Goal: Information Seeking & Learning: Learn about a topic

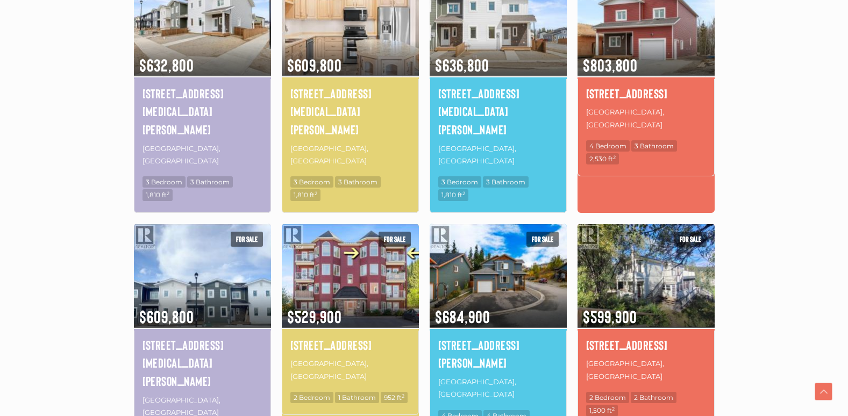
scroll to position [699, 0]
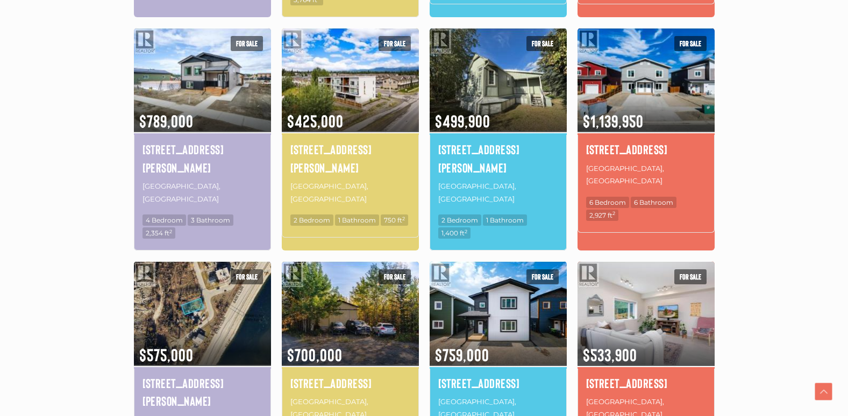
scroll to position [626, 0]
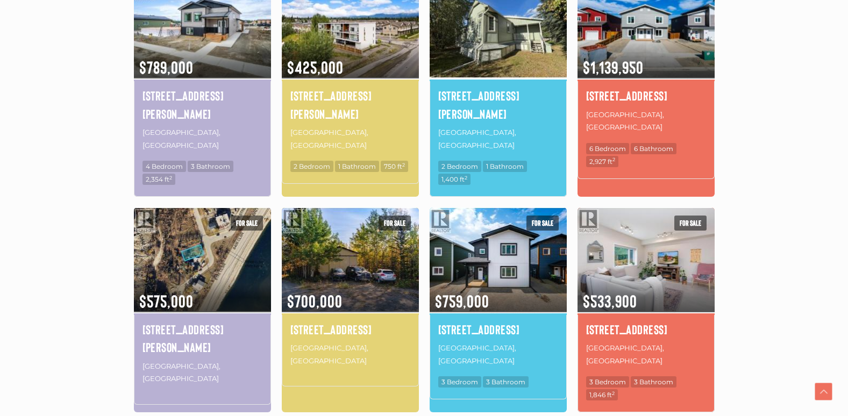
click at [479, 31] on img at bounding box center [498, 26] width 137 height 107
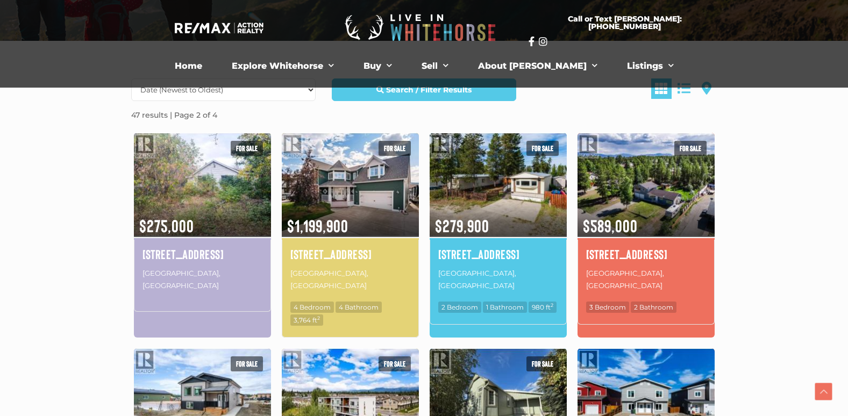
scroll to position [249, 0]
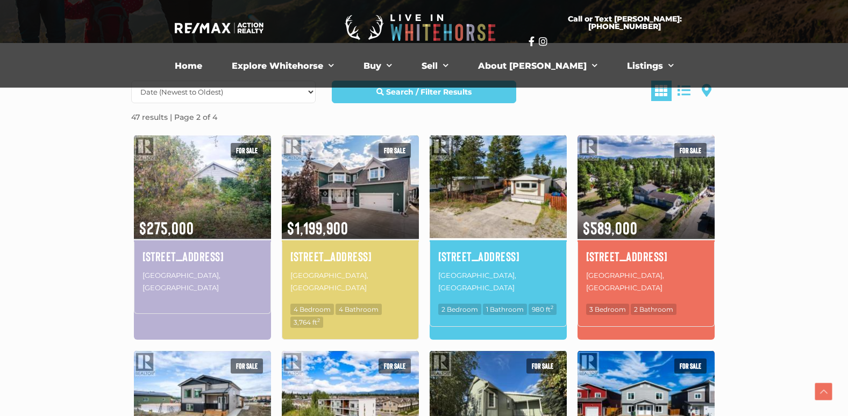
click at [491, 219] on img at bounding box center [498, 186] width 137 height 107
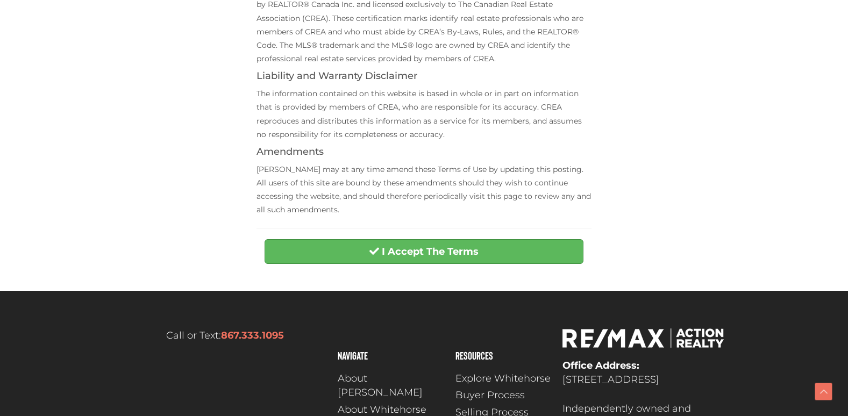
scroll to position [430, 0]
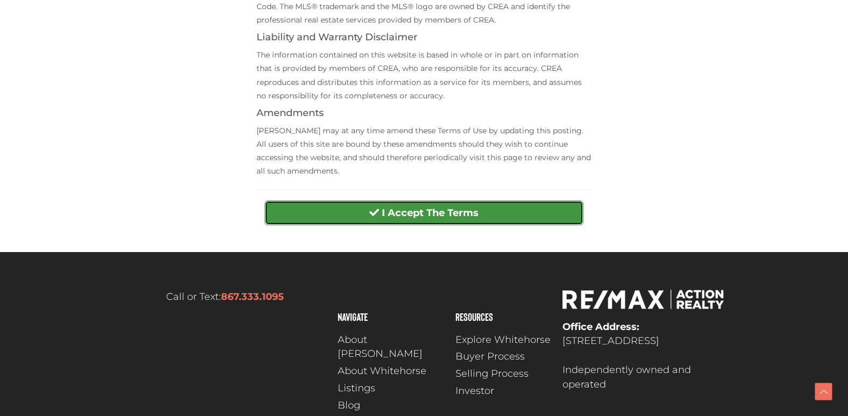
click at [436, 210] on strong "I Accept The Terms" at bounding box center [430, 213] width 97 height 12
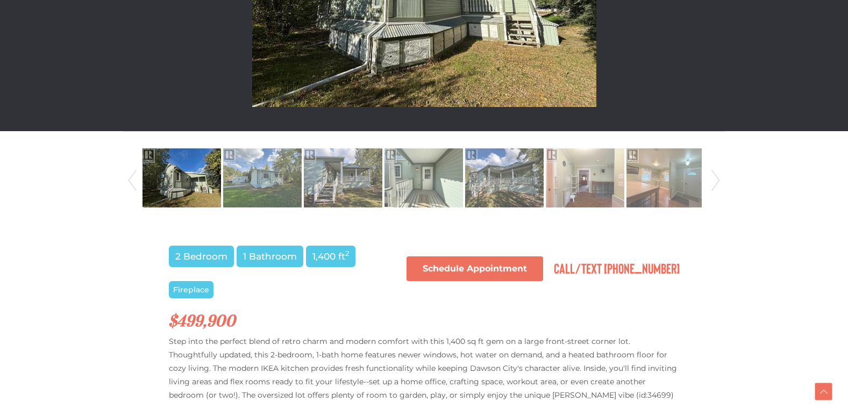
scroll to position [323, 0]
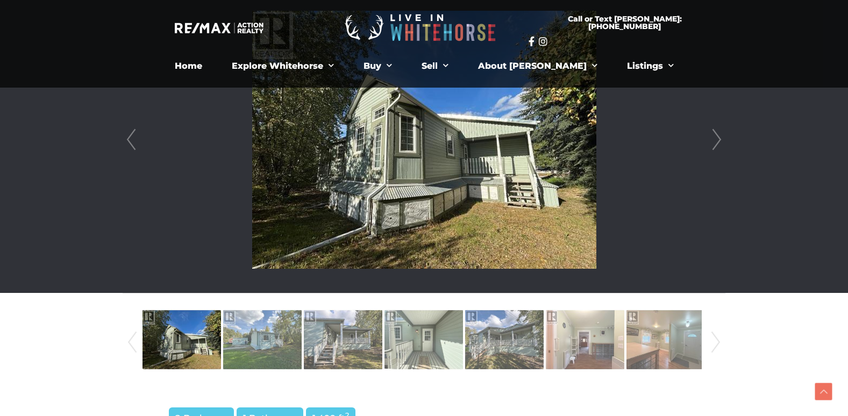
click at [715, 140] on link "Next" at bounding box center [717, 140] width 16 height 306
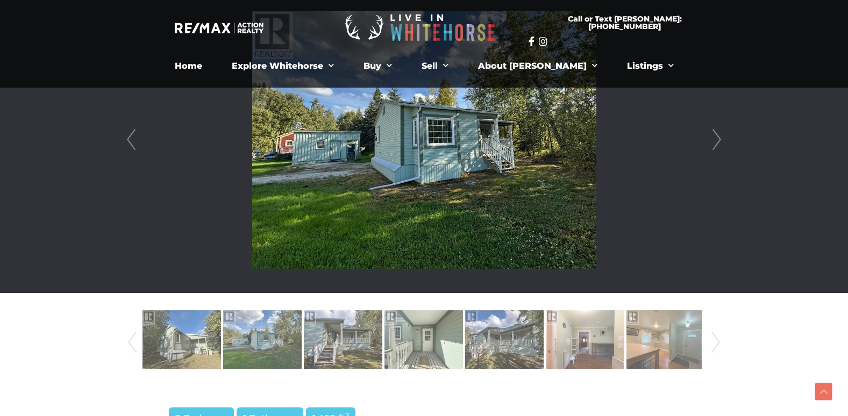
click at [716, 140] on link "Next" at bounding box center [717, 140] width 16 height 306
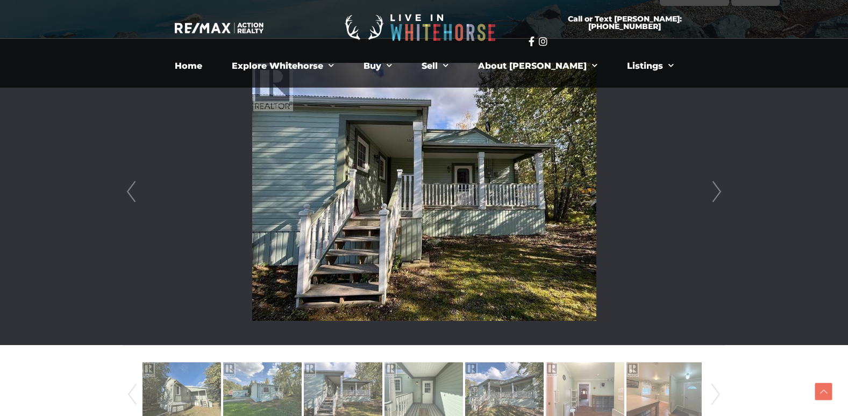
scroll to position [269, 0]
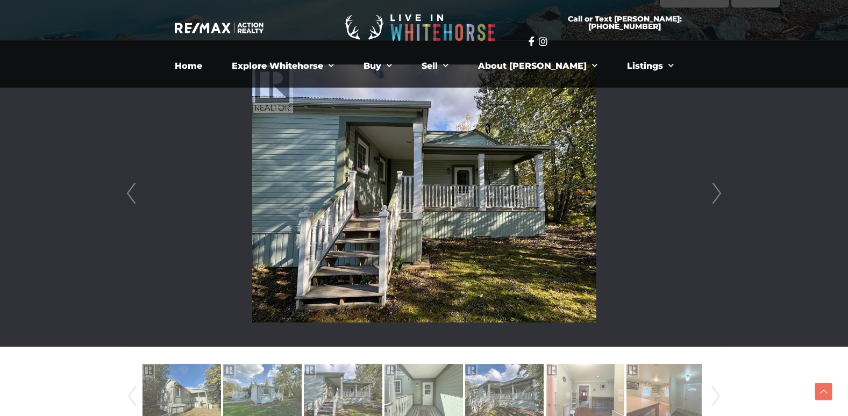
click at [717, 194] on link "Next" at bounding box center [717, 193] width 16 height 306
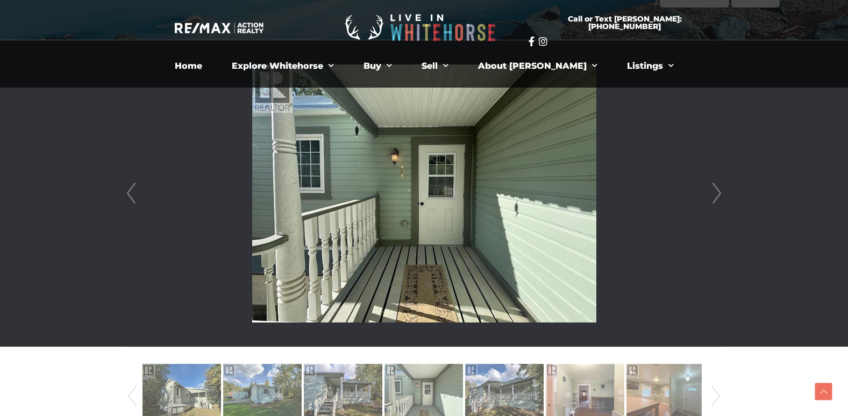
click at [717, 194] on link "Next" at bounding box center [717, 193] width 16 height 306
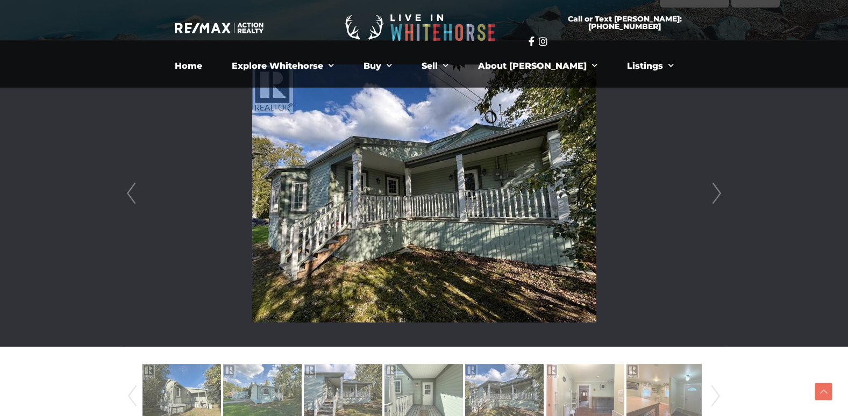
click at [717, 194] on link "Next" at bounding box center [717, 193] width 16 height 306
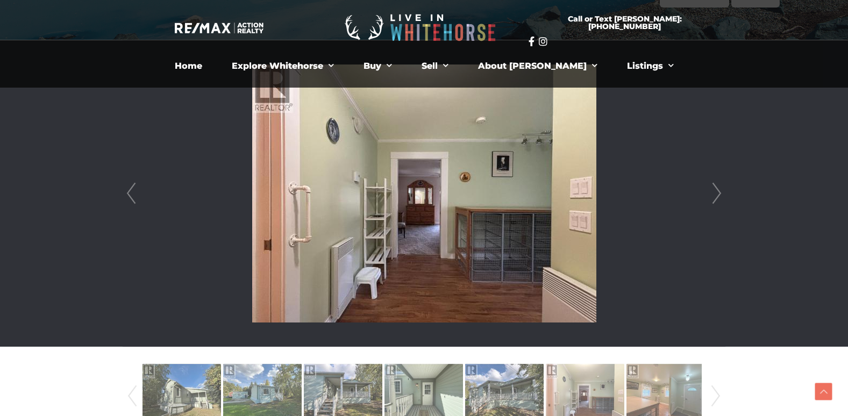
click at [721, 191] on link "Next" at bounding box center [717, 193] width 16 height 306
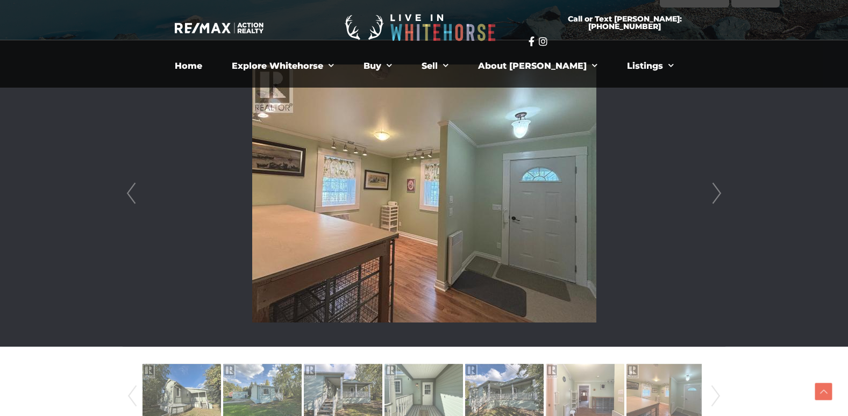
click at [717, 191] on link "Next" at bounding box center [717, 193] width 16 height 306
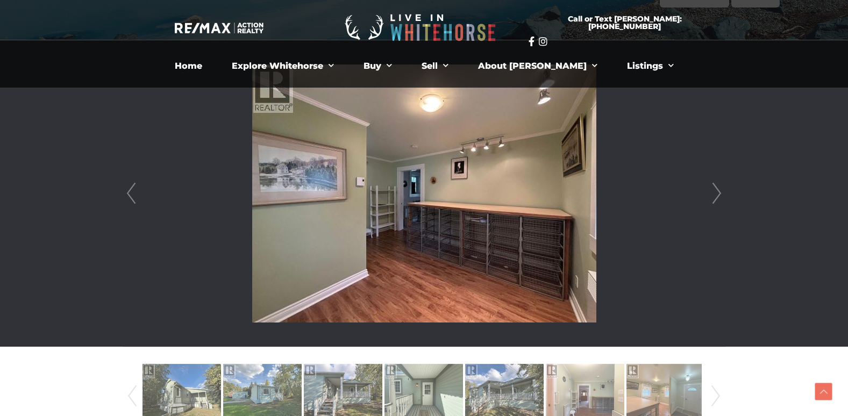
click at [717, 191] on link "Next" at bounding box center [717, 193] width 16 height 306
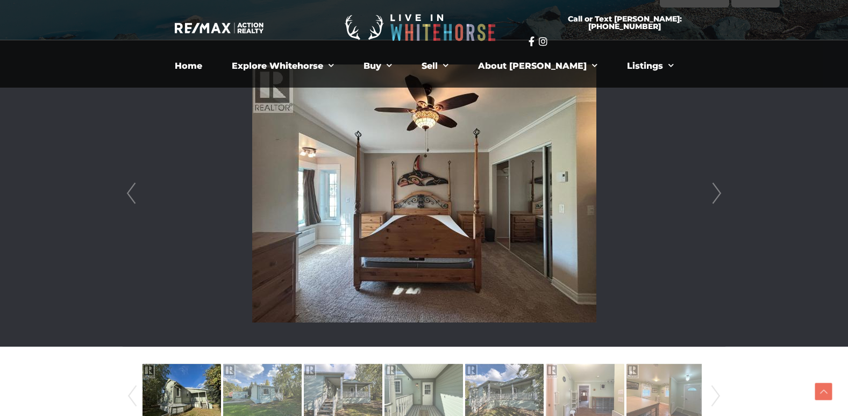
click at [717, 191] on link "Next" at bounding box center [717, 193] width 16 height 306
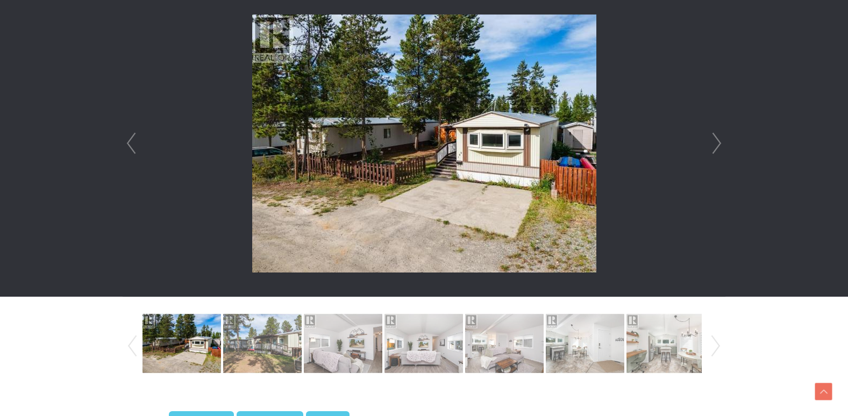
scroll to position [269, 0]
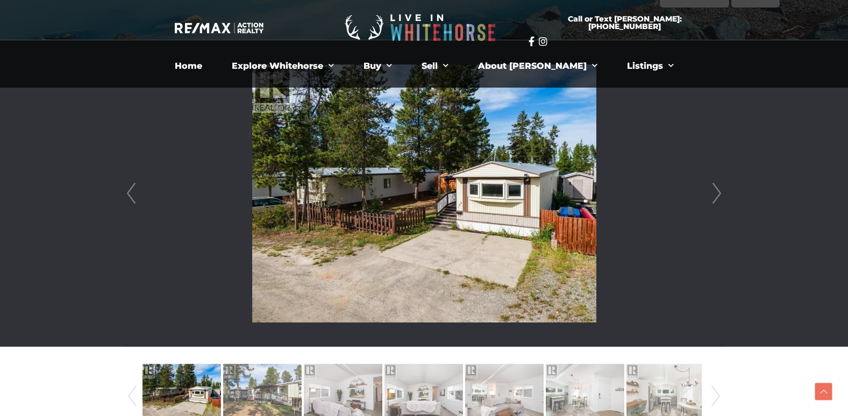
click at [715, 192] on link "Next" at bounding box center [717, 193] width 16 height 306
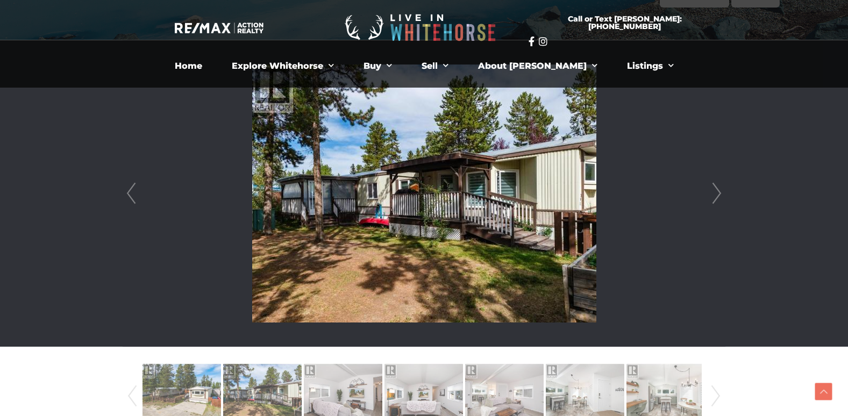
click at [717, 195] on link "Next" at bounding box center [717, 193] width 16 height 306
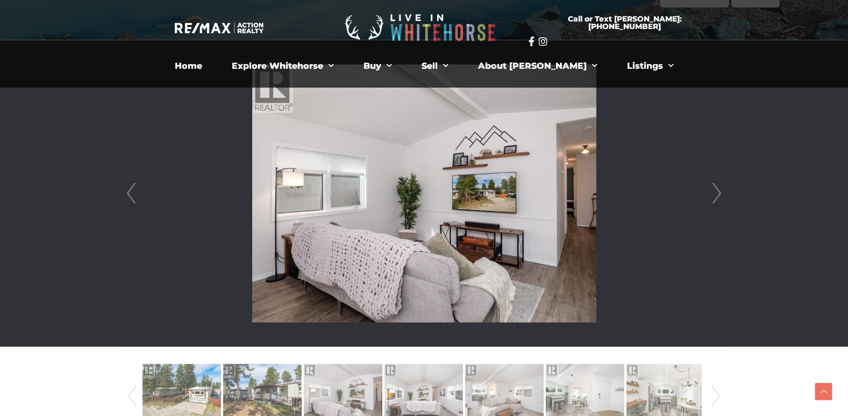
click at [717, 190] on link "Next" at bounding box center [717, 193] width 16 height 306
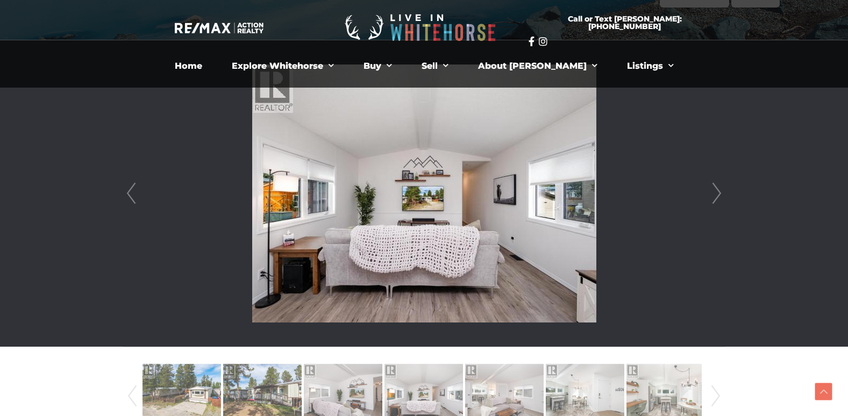
click at [712, 196] on link "Next" at bounding box center [717, 193] width 16 height 306
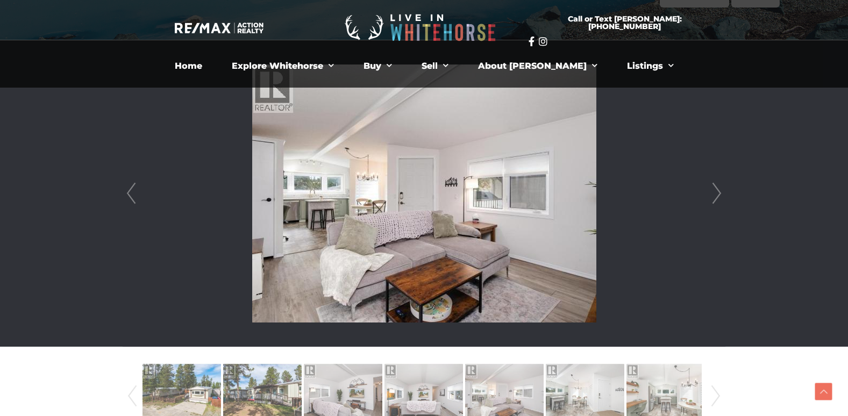
click at [712, 196] on link "Next" at bounding box center [717, 193] width 16 height 306
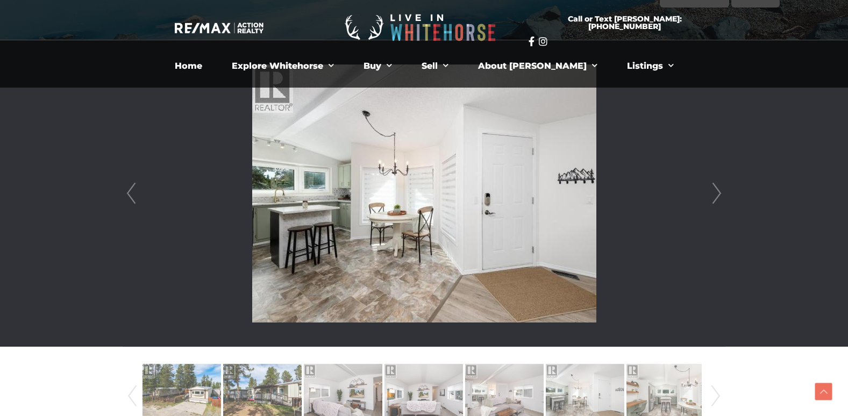
click at [712, 196] on link "Next" at bounding box center [717, 193] width 16 height 306
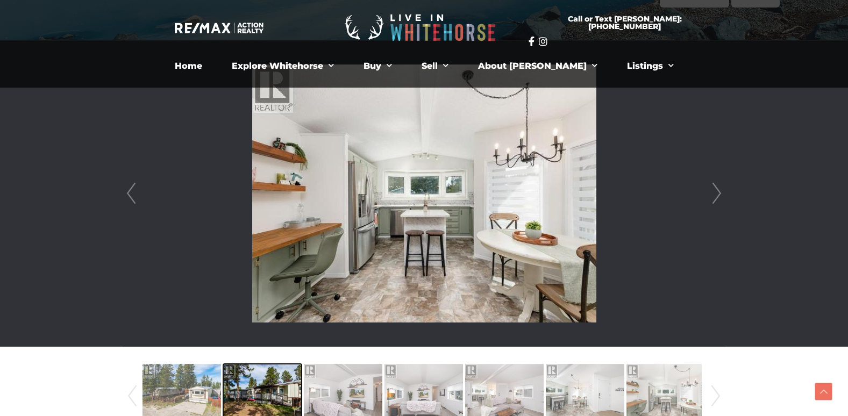
click at [273, 401] on img at bounding box center [262, 393] width 78 height 61
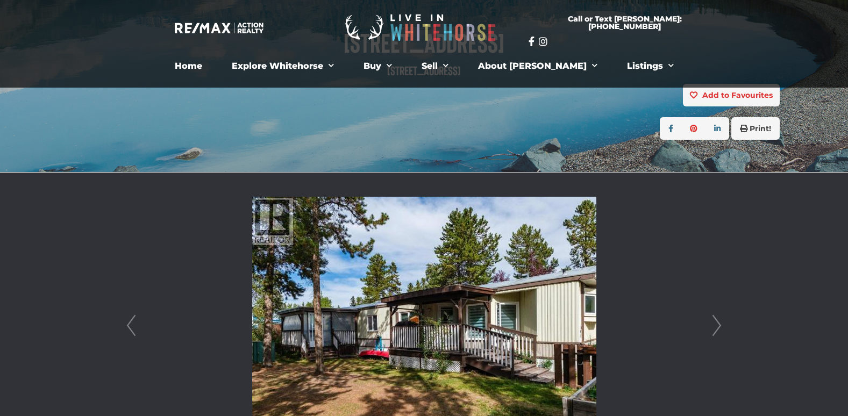
scroll to position [108, 0]
